Goal: Task Accomplishment & Management: Manage account settings

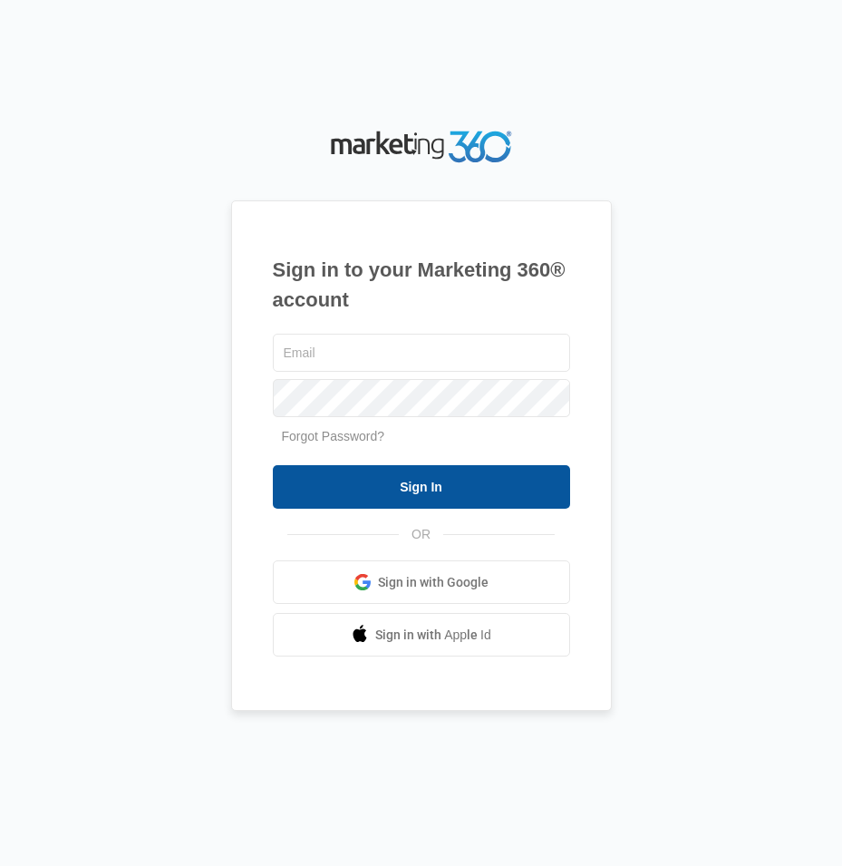
type input "[EMAIL_ADDRESS][DOMAIN_NAME]"
click at [386, 493] on input "Sign In" at bounding box center [421, 487] width 297 height 44
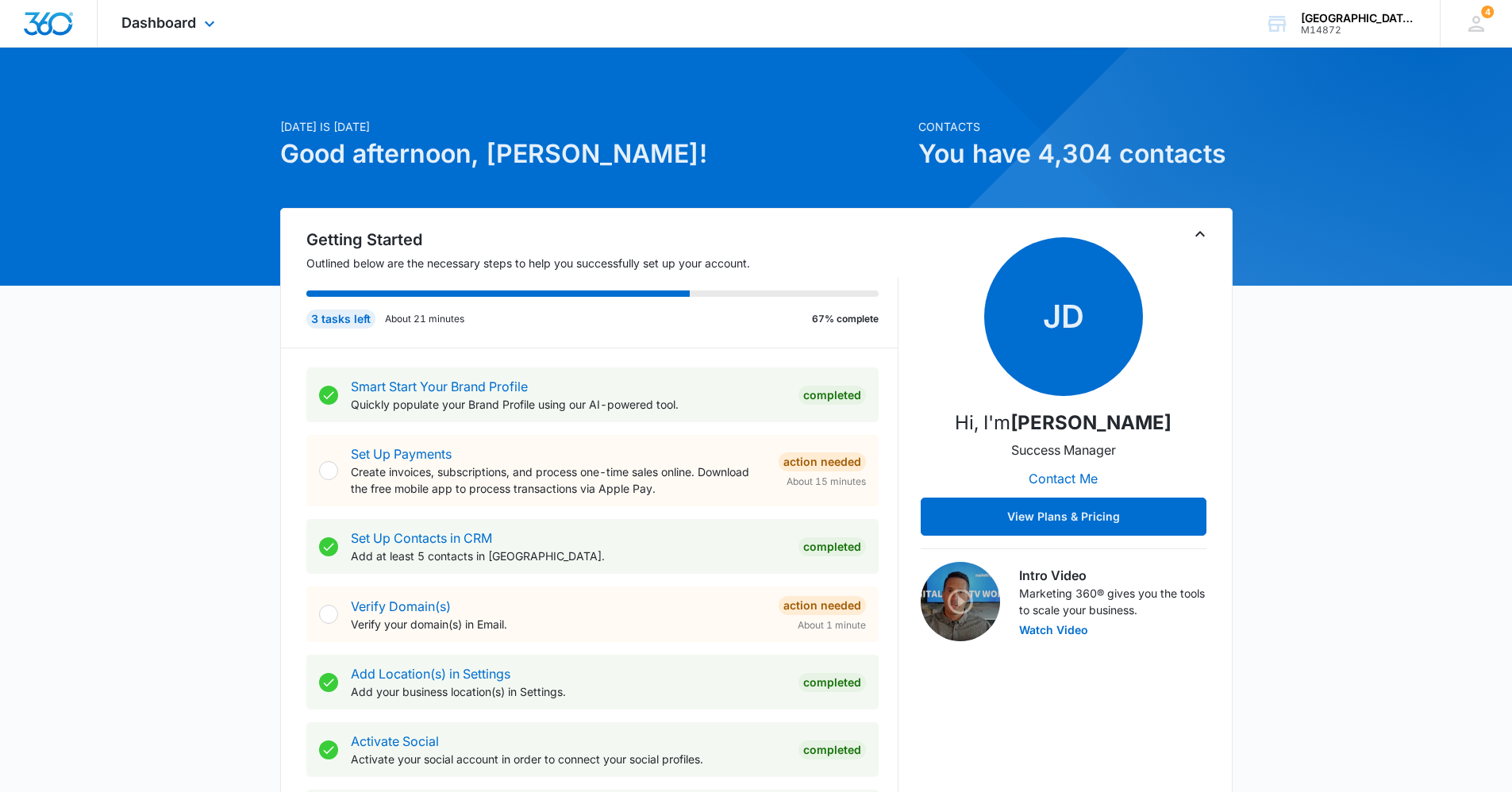
click at [148, 11] on div "Dashboard Apps Reputation Websites Forms CRM Email Social Content Ads Intellige…" at bounding box center [171, 23] width 145 height 46
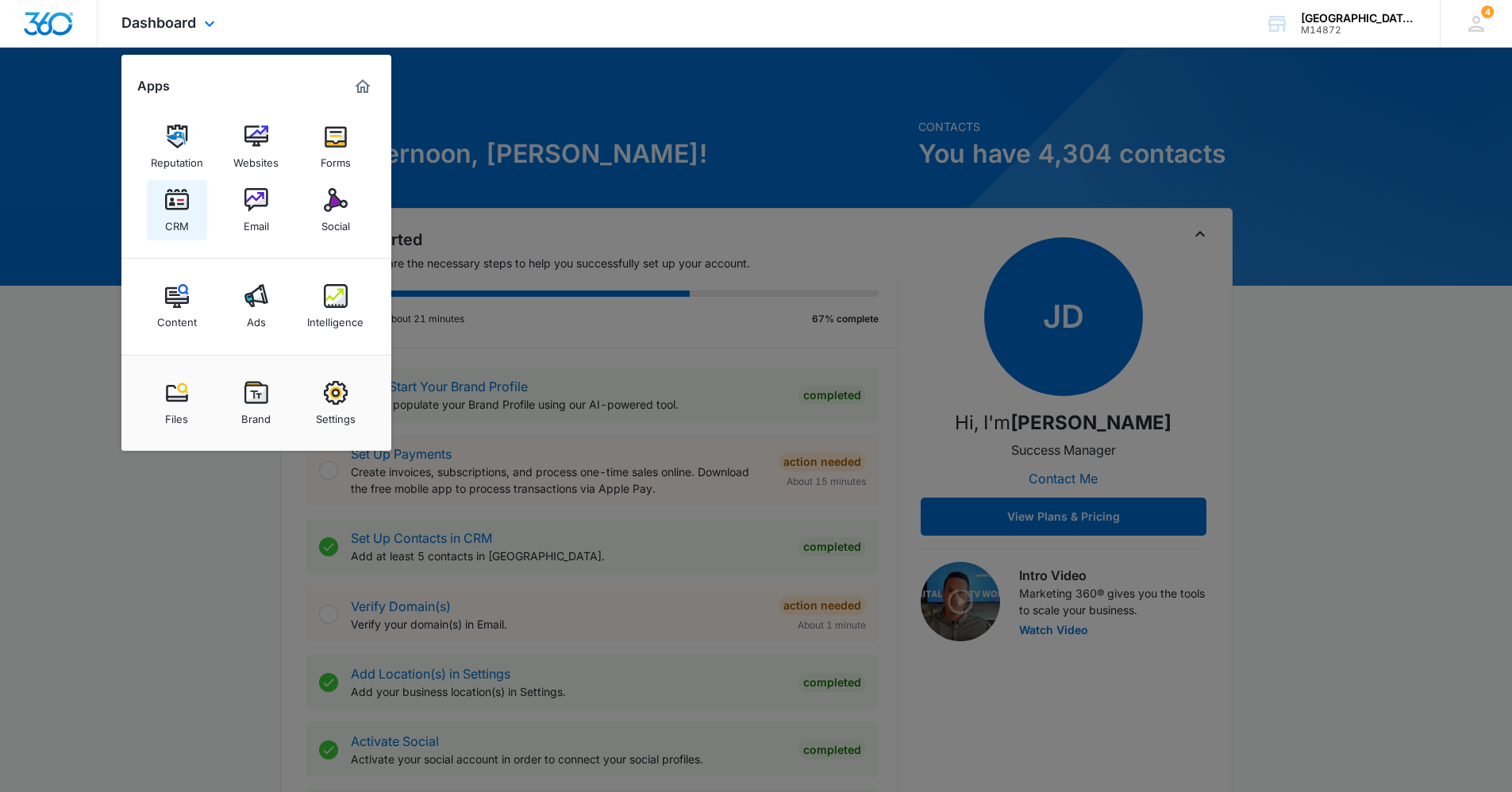
click at [185, 200] on img at bounding box center [177, 200] width 24 height 24
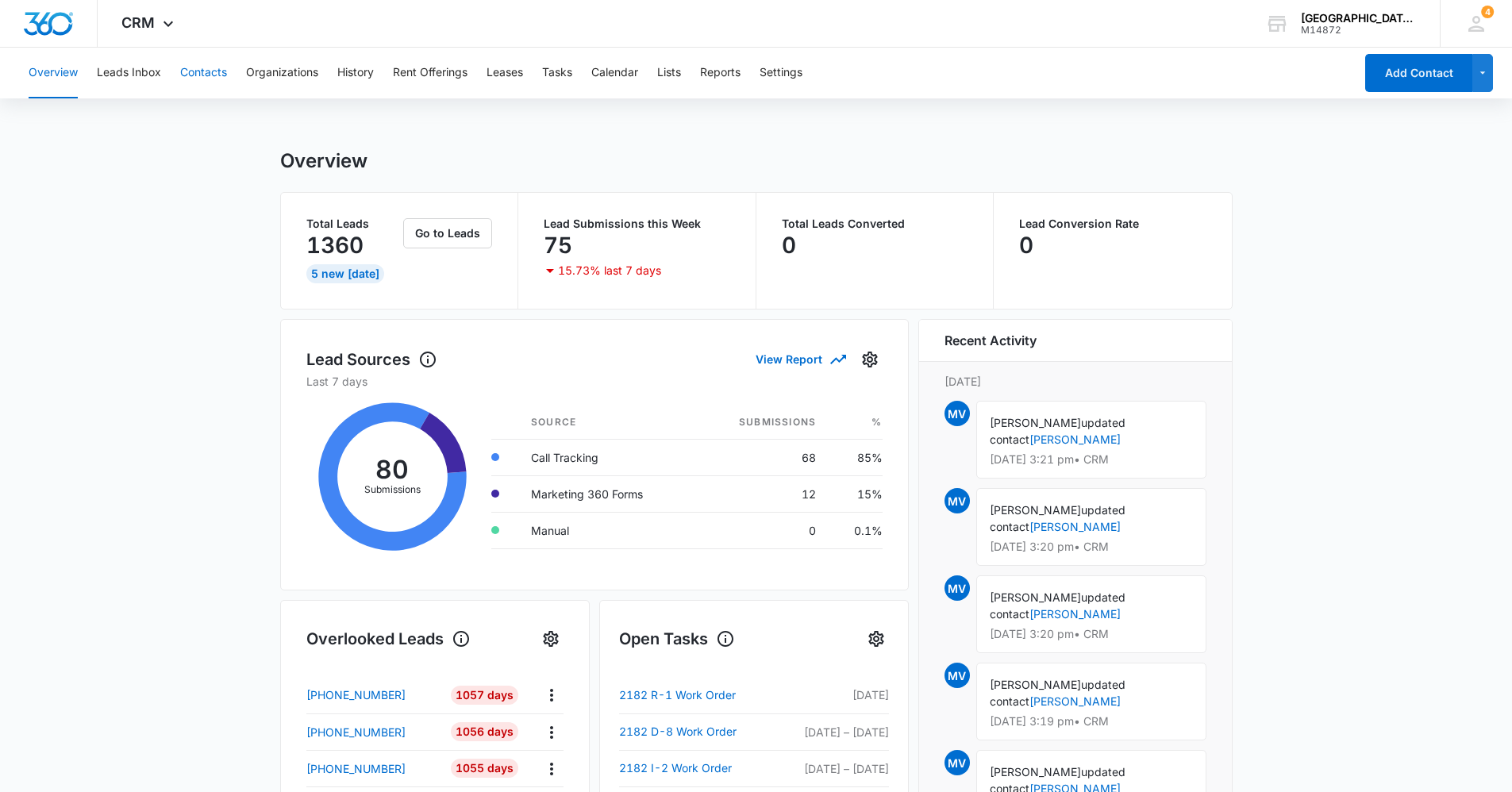
click at [216, 64] on button "Contacts" at bounding box center [203, 73] width 46 height 51
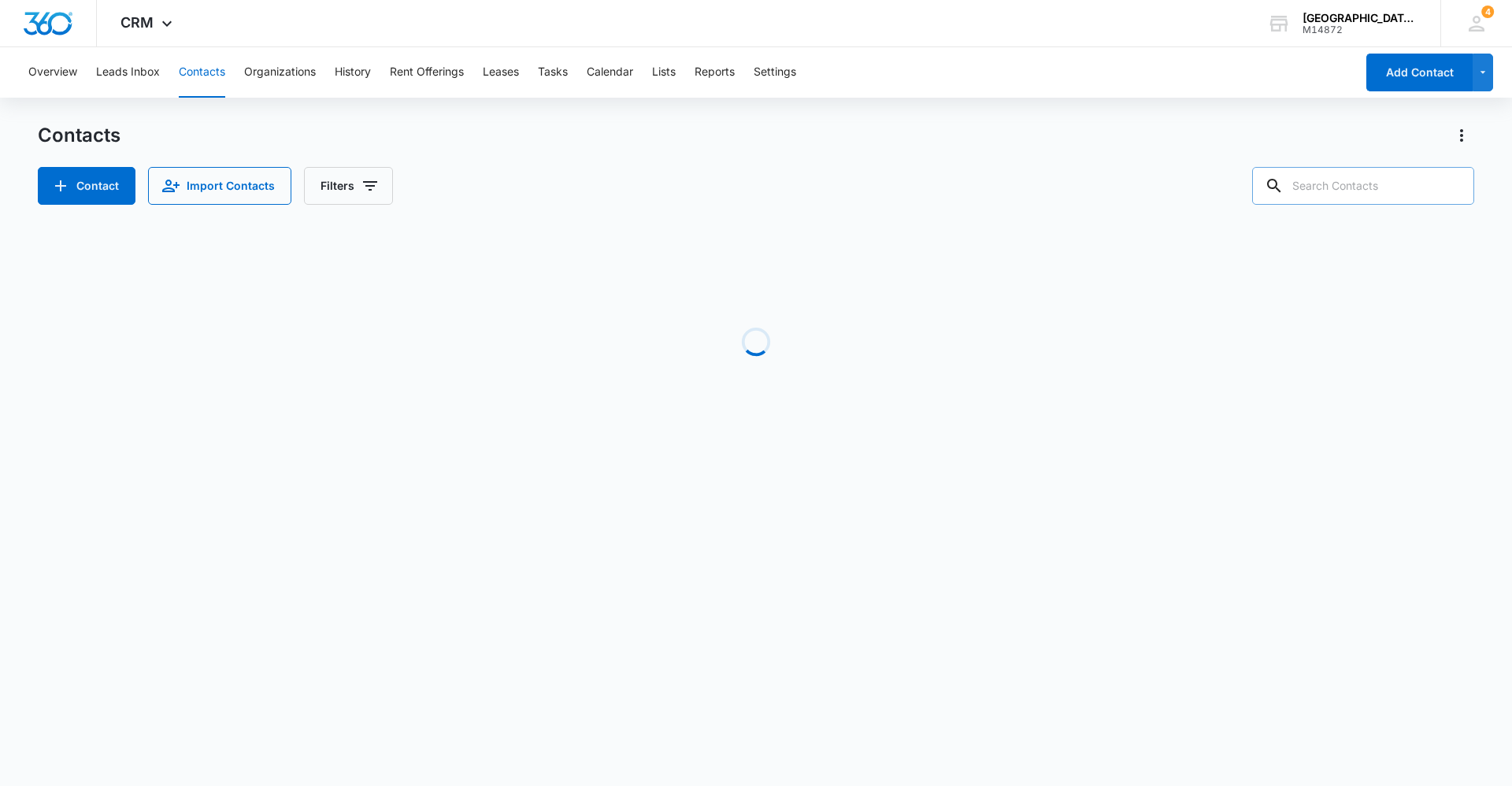
click at [730, 187] on input "text" at bounding box center [1363, 186] width 222 height 38
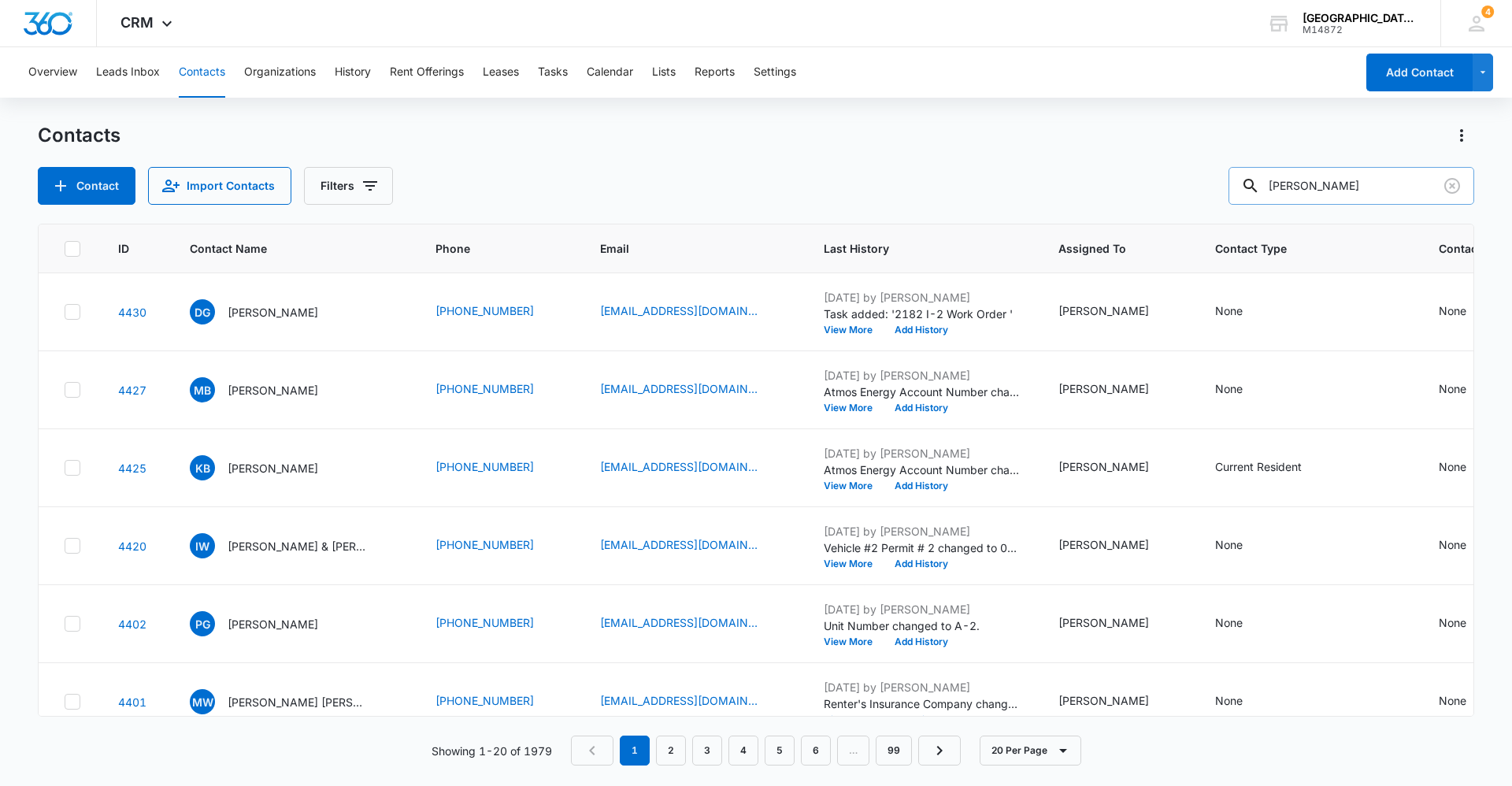
type input "scott"
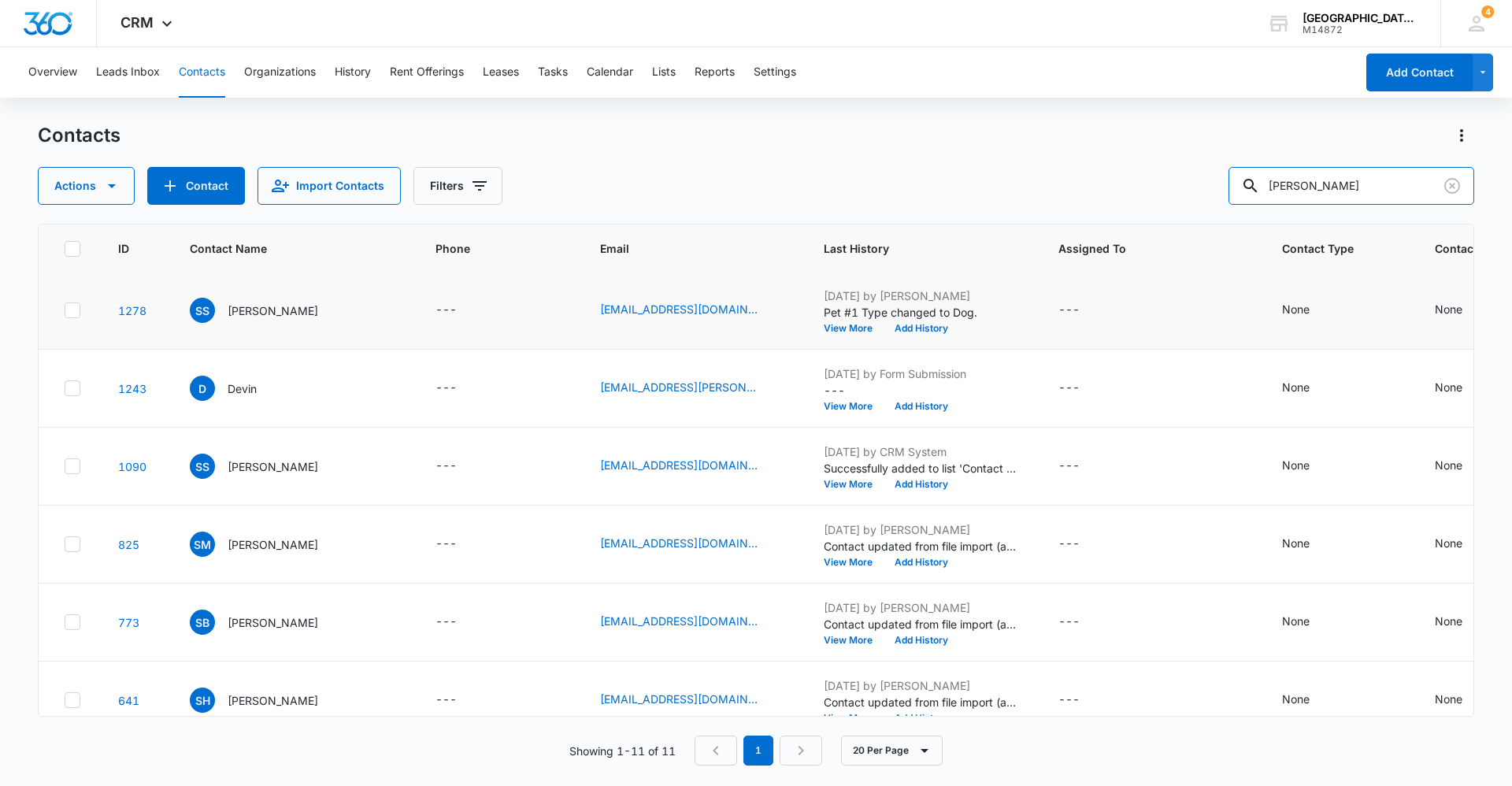
scroll to position [315, 0]
click at [253, 312] on p "Sarah Scott" at bounding box center [273, 308] width 90 height 17
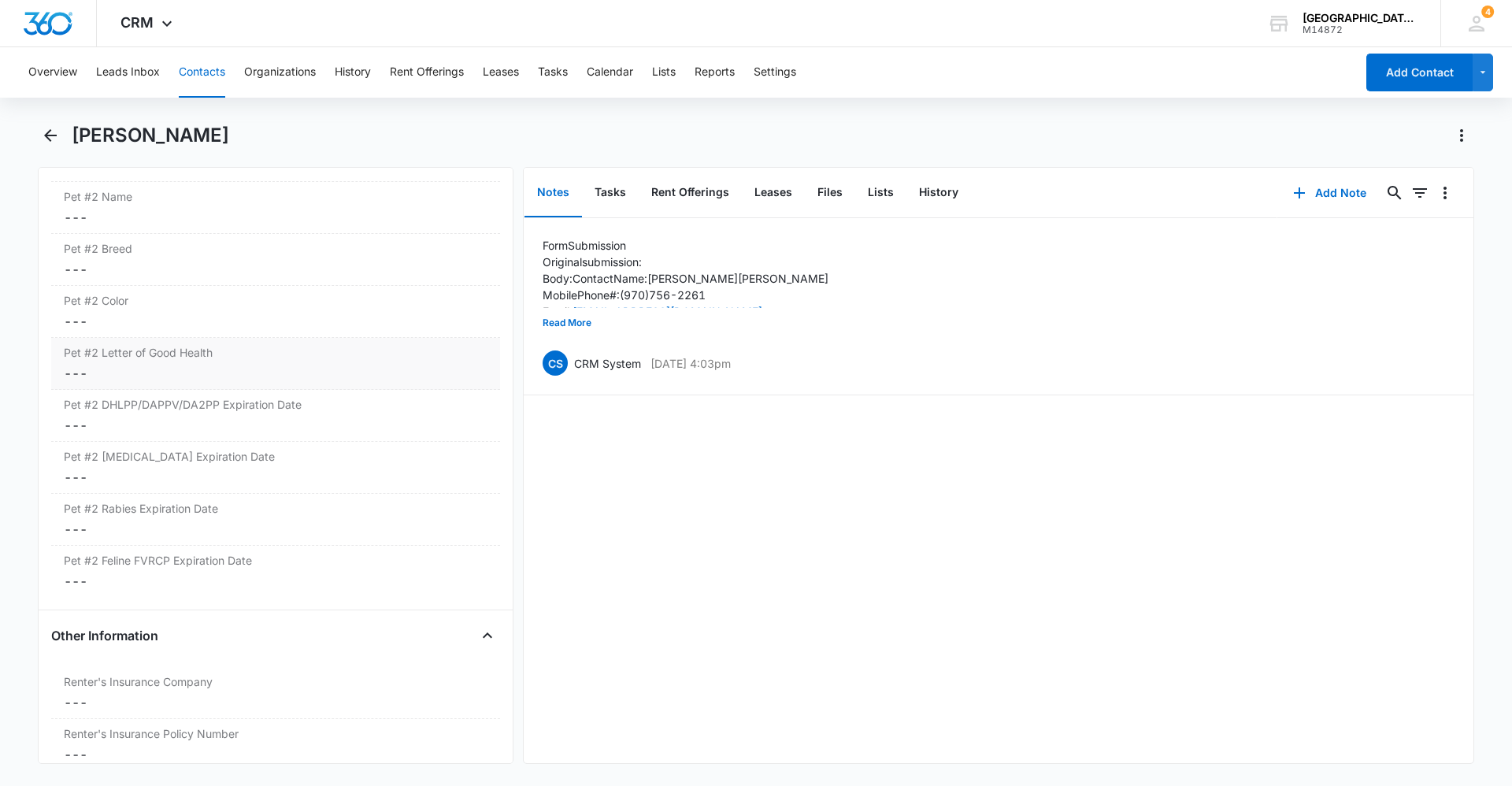
scroll to position [2751, 0]
click at [730, 195] on button "Files" at bounding box center [830, 193] width 50 height 49
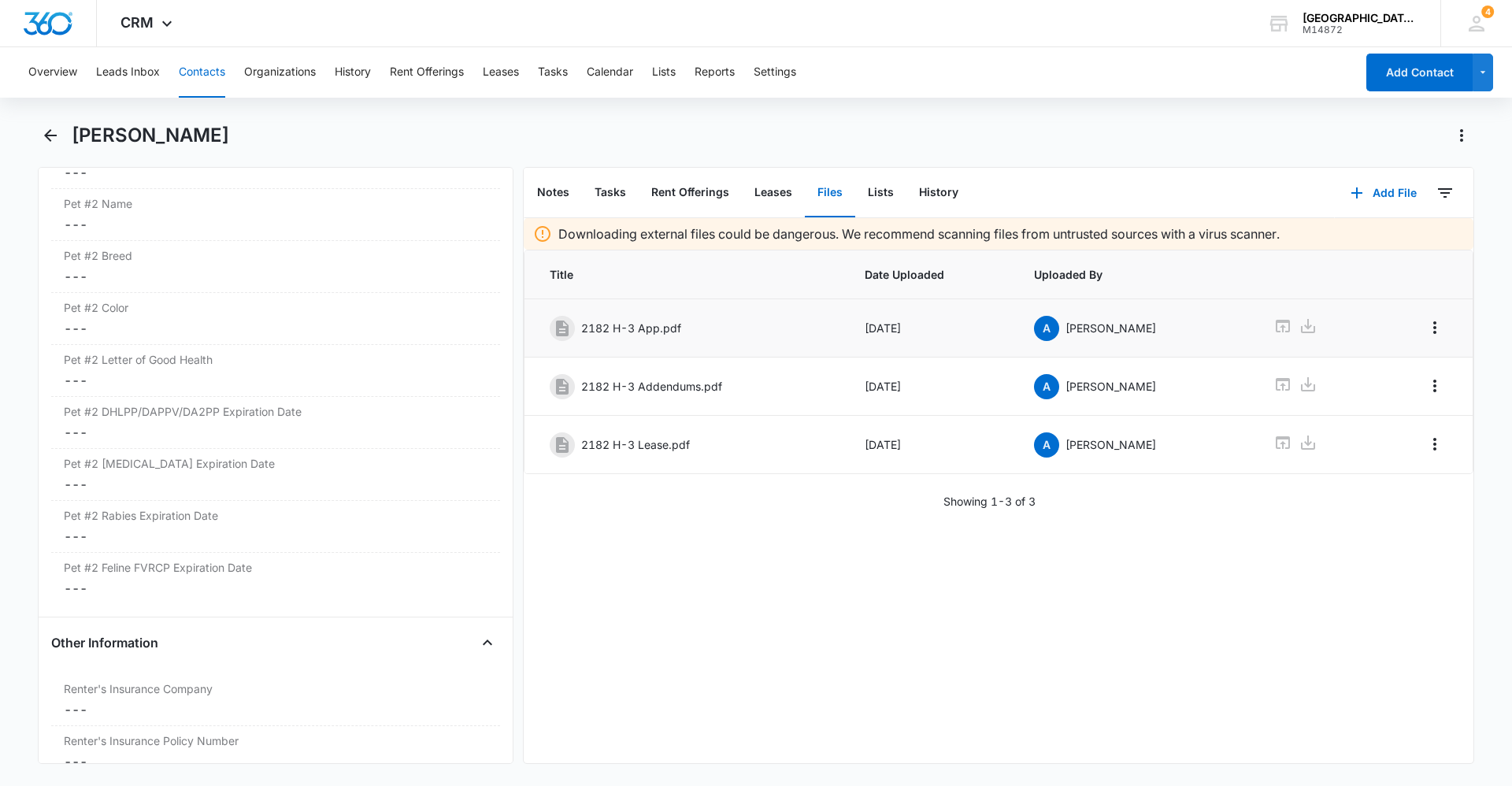
click at [596, 328] on p "2182 H-3 App.pdf" at bounding box center [631, 327] width 100 height 17
click at [730, 321] on icon "Overflow Menu" at bounding box center [1435, 327] width 19 height 19
click at [730, 372] on div "Edit" at bounding box center [1380, 372] width 33 height 11
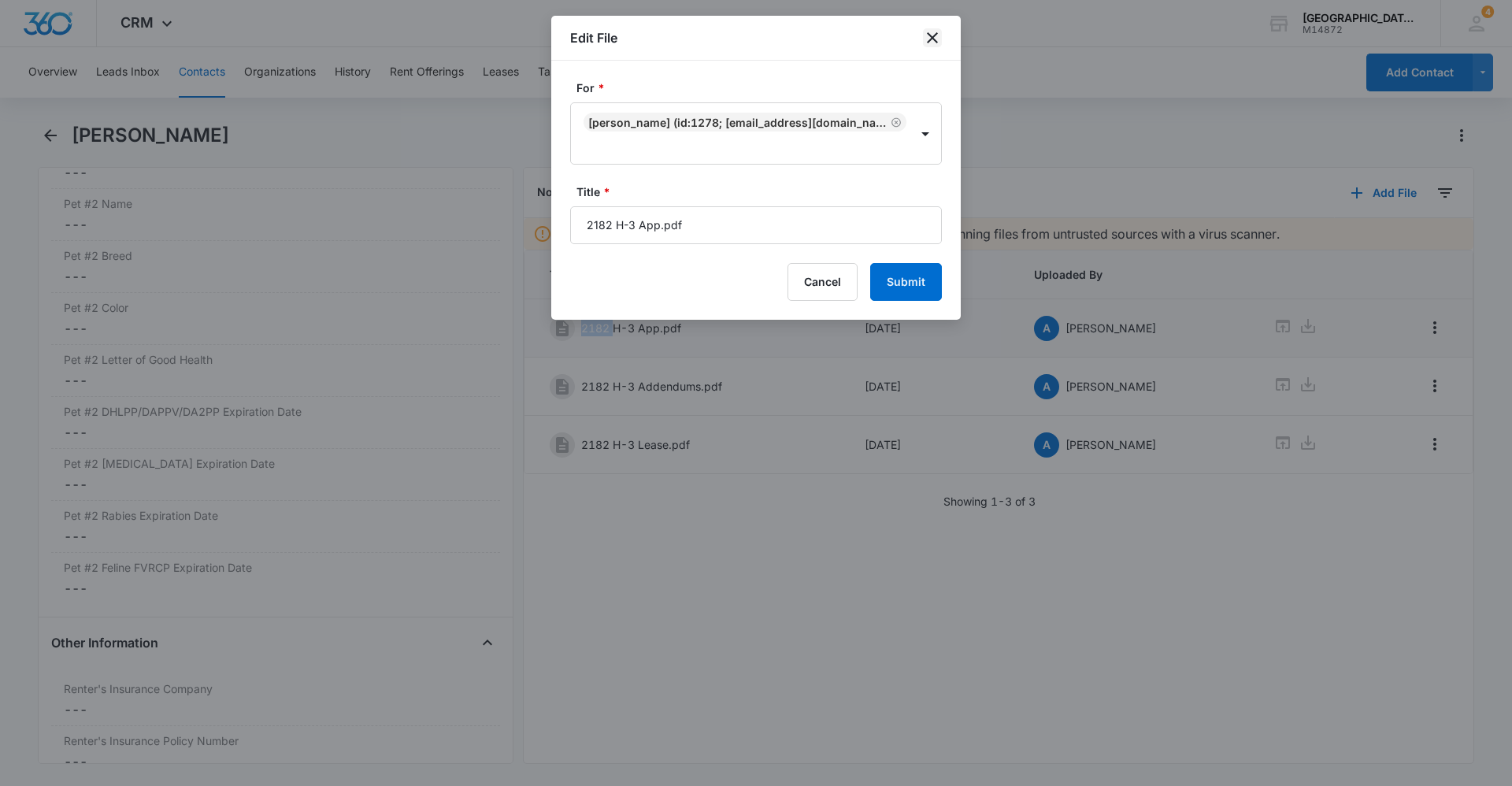
click at [730, 41] on icon "close" at bounding box center [933, 38] width 19 height 19
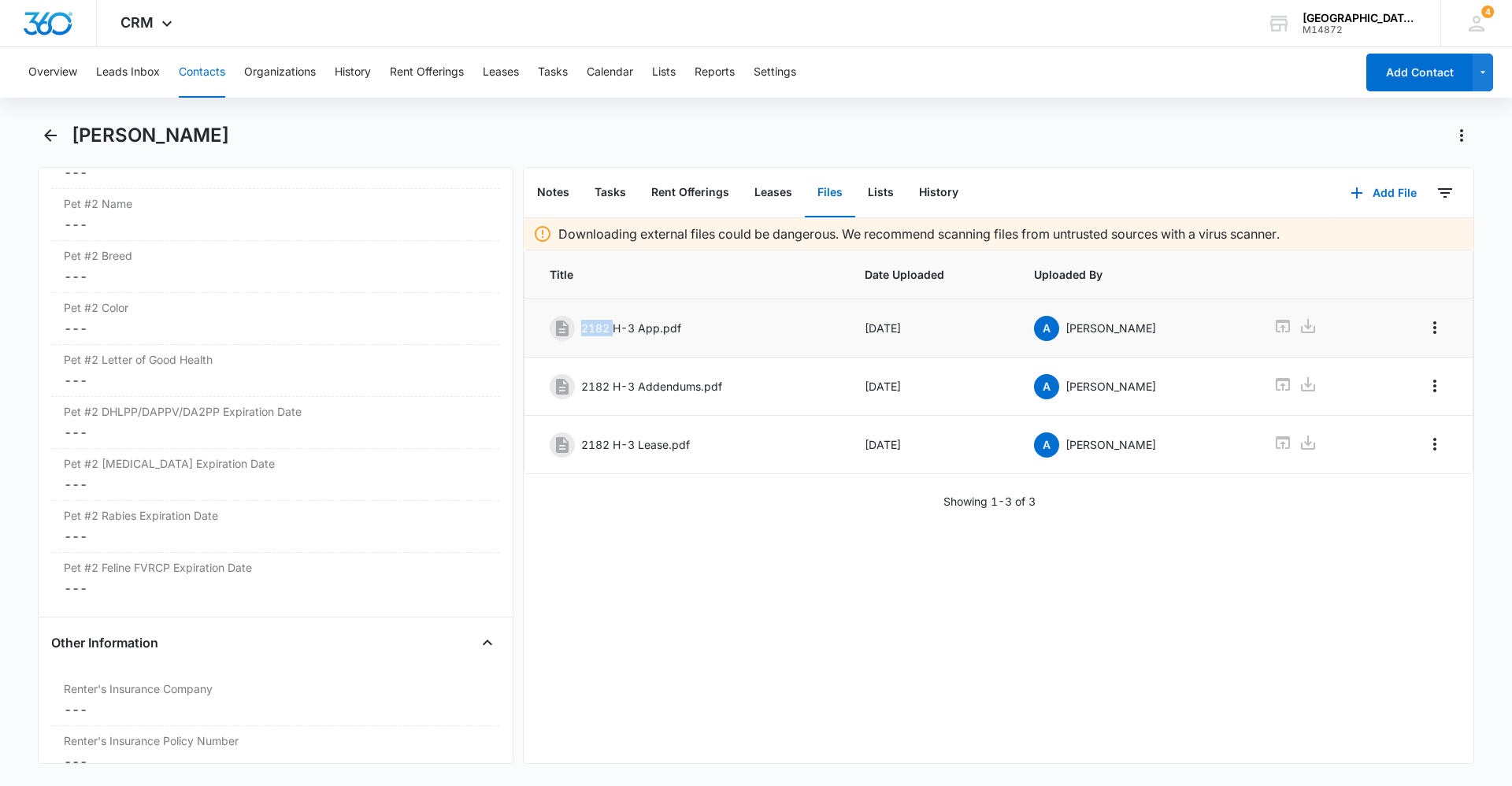
click at [610, 324] on p "2182 H-3 App.pdf" at bounding box center [631, 327] width 100 height 17
click at [730, 321] on icon at bounding box center [1283, 326] width 14 height 13
